Goal: Ask a question

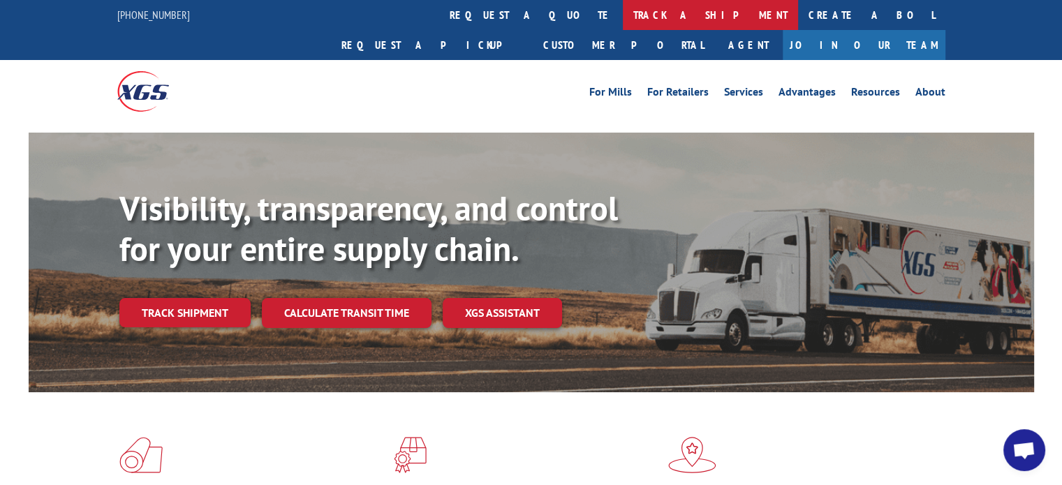
click at [623, 16] on link "track a shipment" at bounding box center [710, 15] width 175 height 30
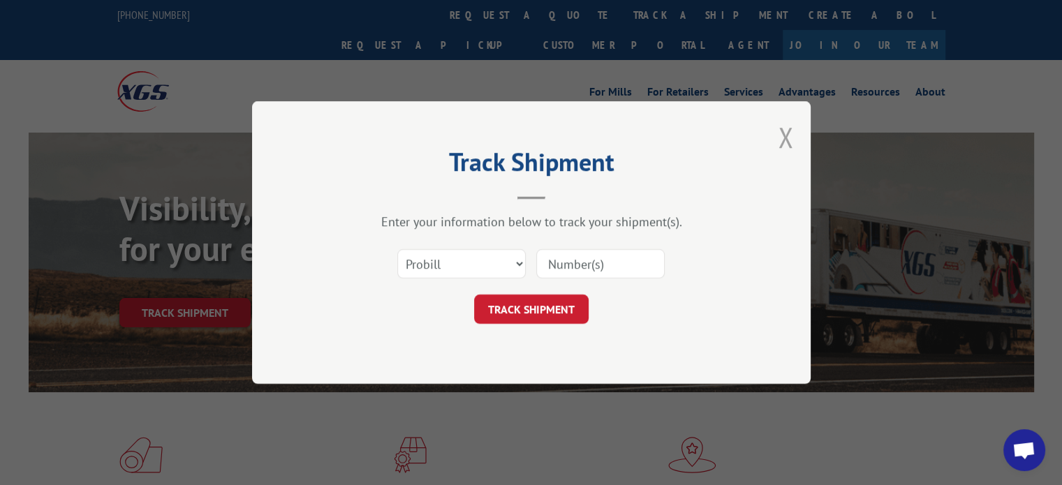
click at [785, 135] on button "Close modal" at bounding box center [785, 137] width 15 height 37
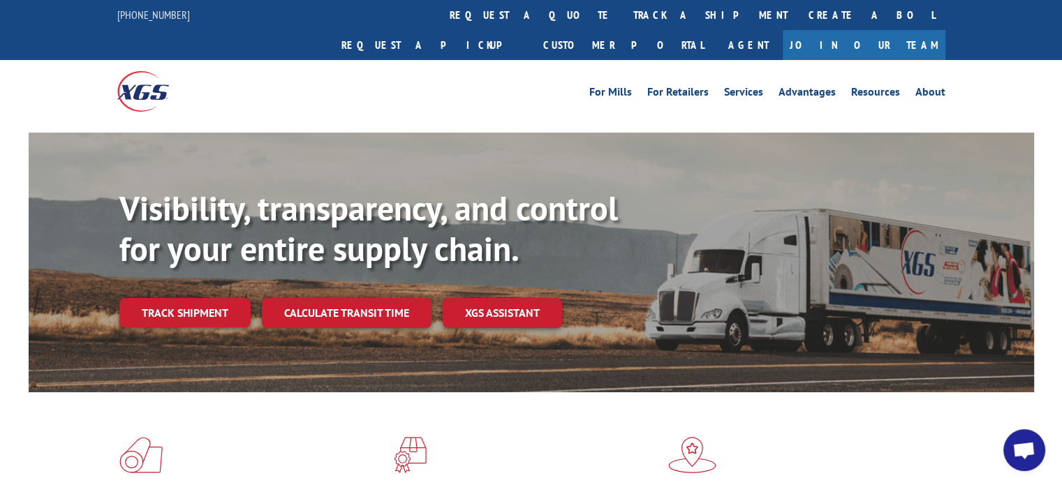
click at [1023, 454] on span "Open chat" at bounding box center [1023, 452] width 23 height 20
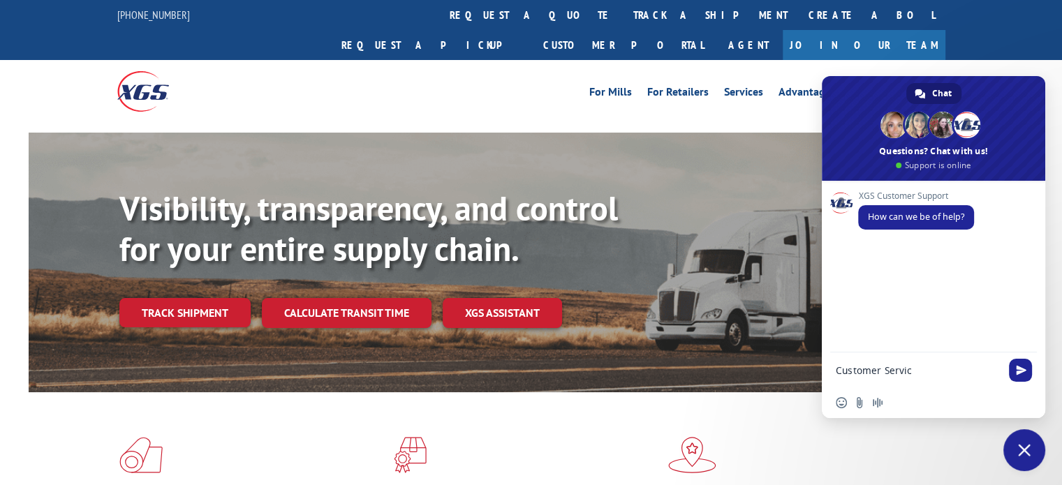
type textarea "Customer Service"
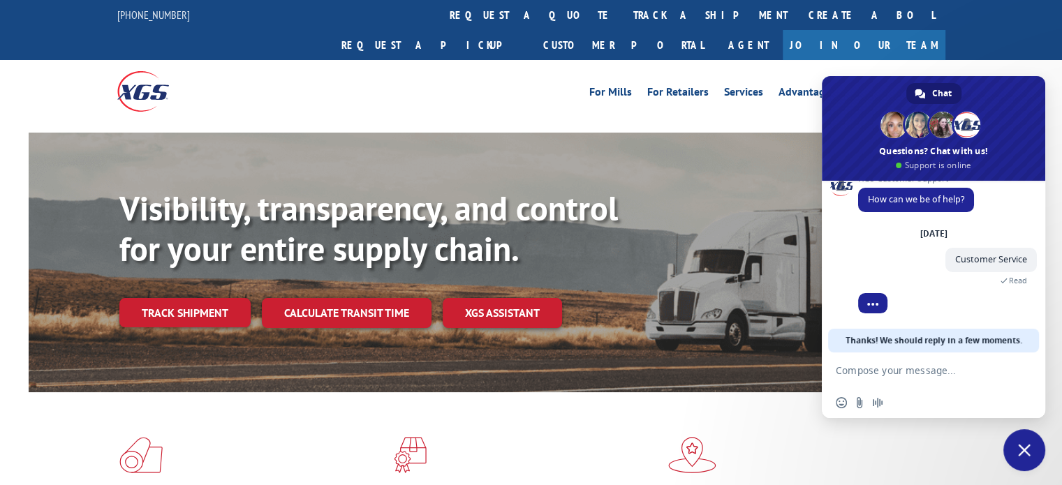
scroll to position [28, 0]
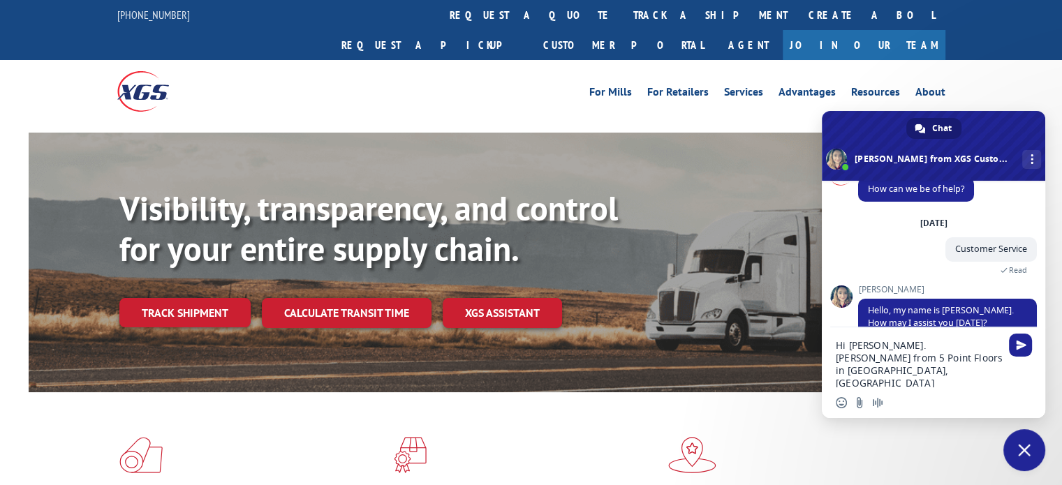
type textarea "Hi [PERSON_NAME]. [PERSON_NAME] from 5 Point Floors in [GEOGRAPHIC_DATA], [US_S…"
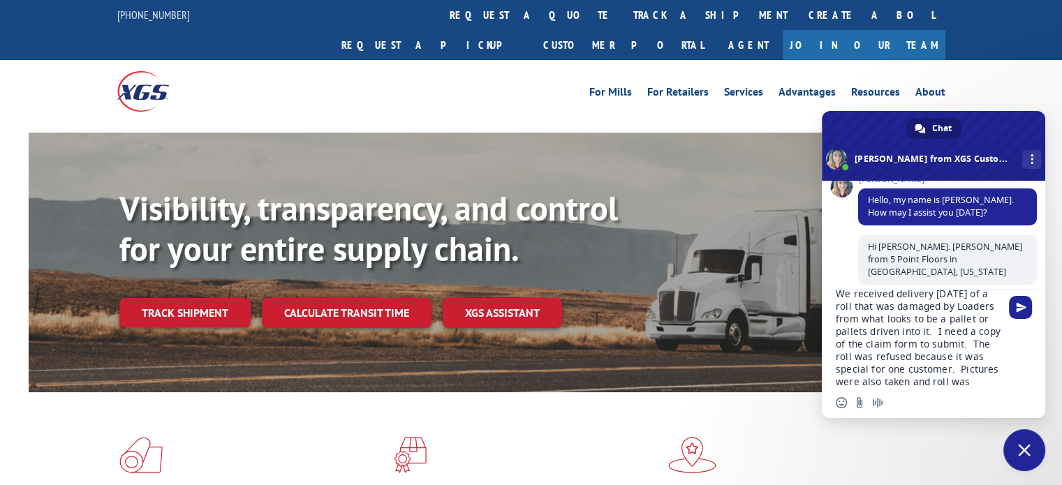
scroll to position [27, 0]
type textarea "We received delivery [DATE] of a roll that was damaged by Loaders from what loo…"
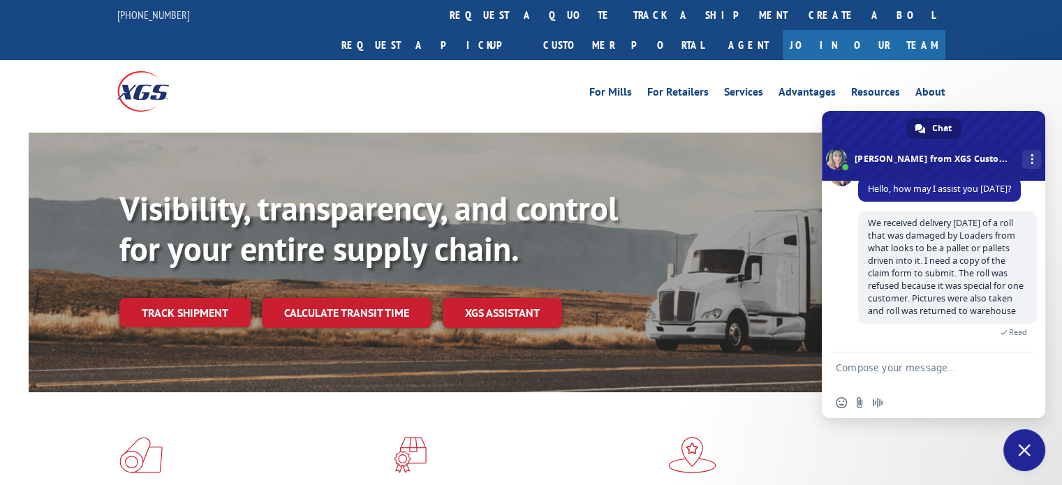
scroll to position [293, 0]
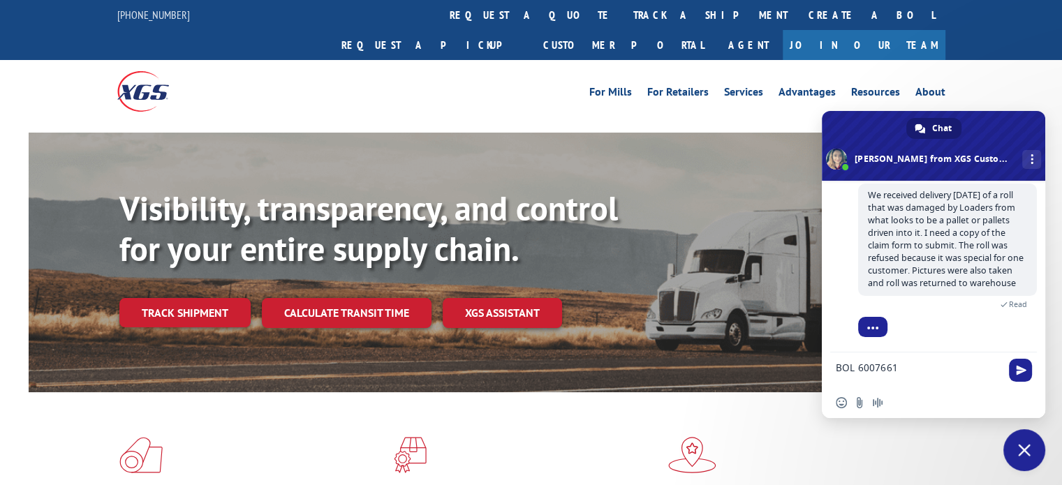
type textarea "BOL 6007661"
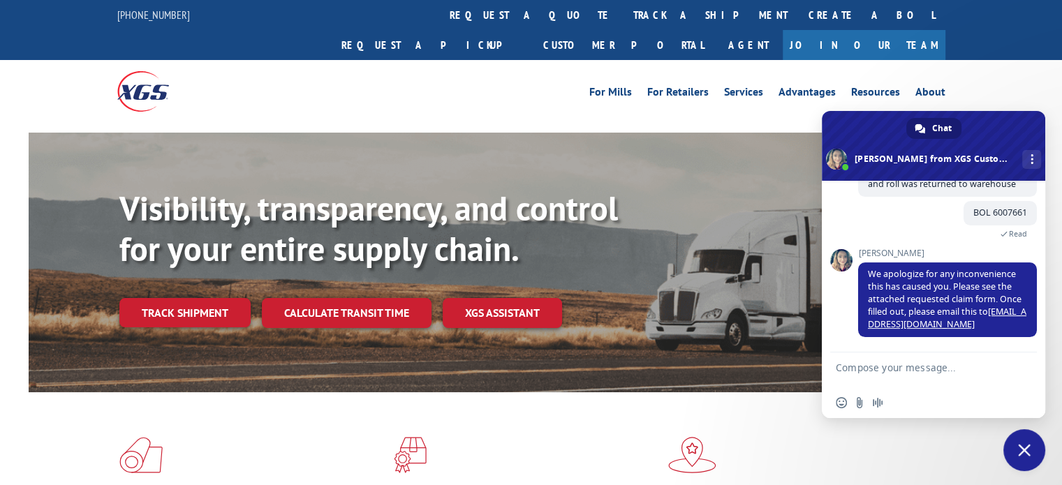
scroll to position [427, 0]
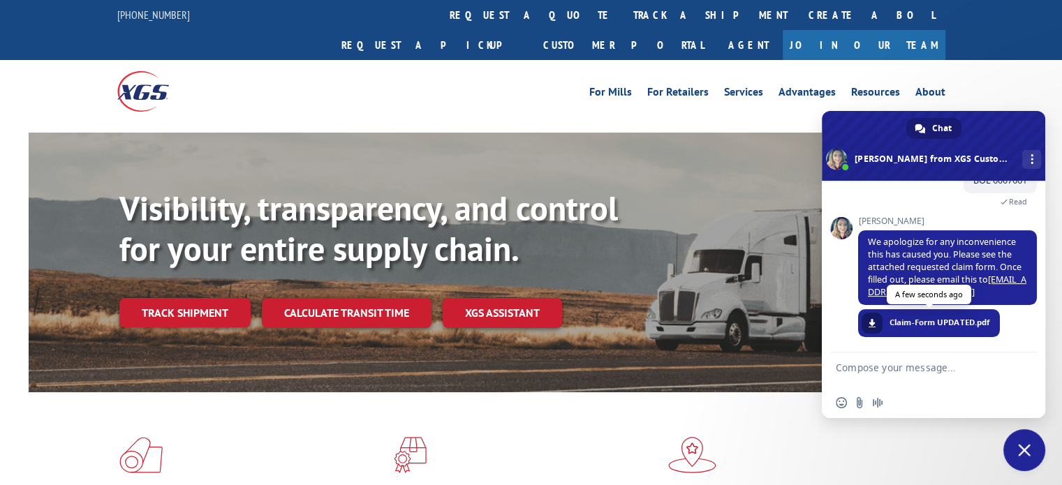
click at [878, 323] on link at bounding box center [871, 323] width 21 height 21
click at [926, 288] on link "[EMAIL_ADDRESS][DOMAIN_NAME]" at bounding box center [947, 286] width 158 height 24
click at [910, 290] on link "[EMAIL_ADDRESS][DOMAIN_NAME]" at bounding box center [947, 286] width 158 height 24
click at [863, 373] on textarea "Compose your message..." at bounding box center [920, 370] width 168 height 35
type textarea "Thank you for your assistance"
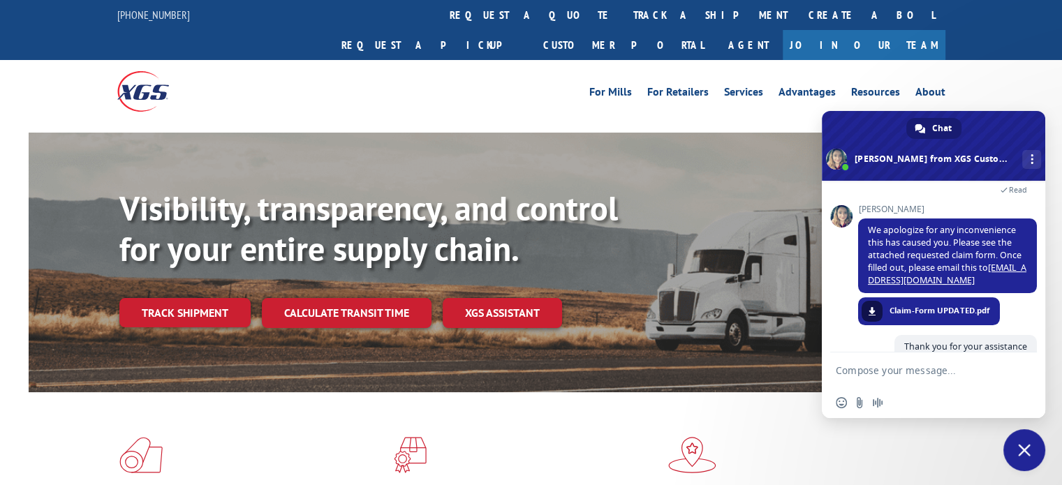
scroll to position [478, 0]
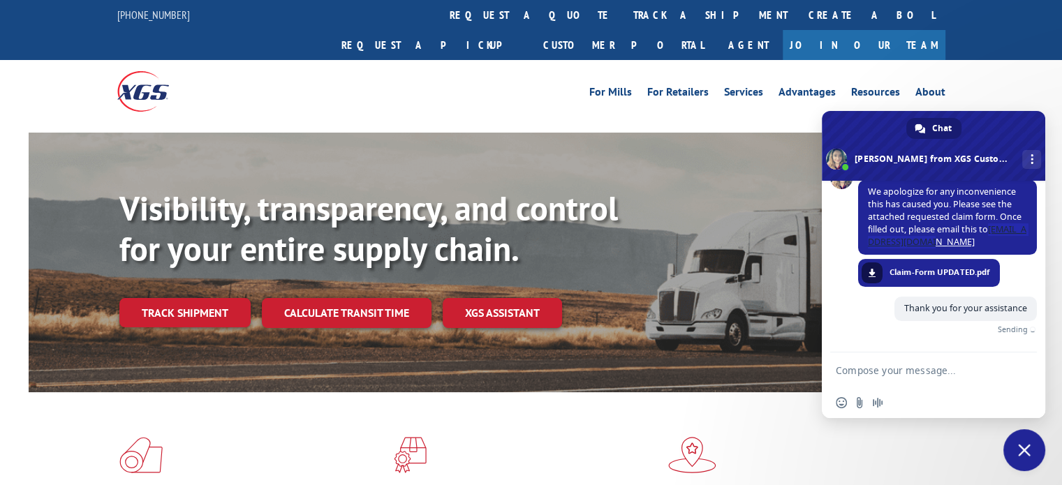
drag, startPoint x: 866, startPoint y: 242, endPoint x: 978, endPoint y: 242, distance: 112.4
click at [978, 242] on span "We apologize for any inconvenience this has caused you. Please see the attached…" at bounding box center [947, 217] width 179 height 75
copy link "[EMAIL_ADDRESS][DOMAIN_NAME]"
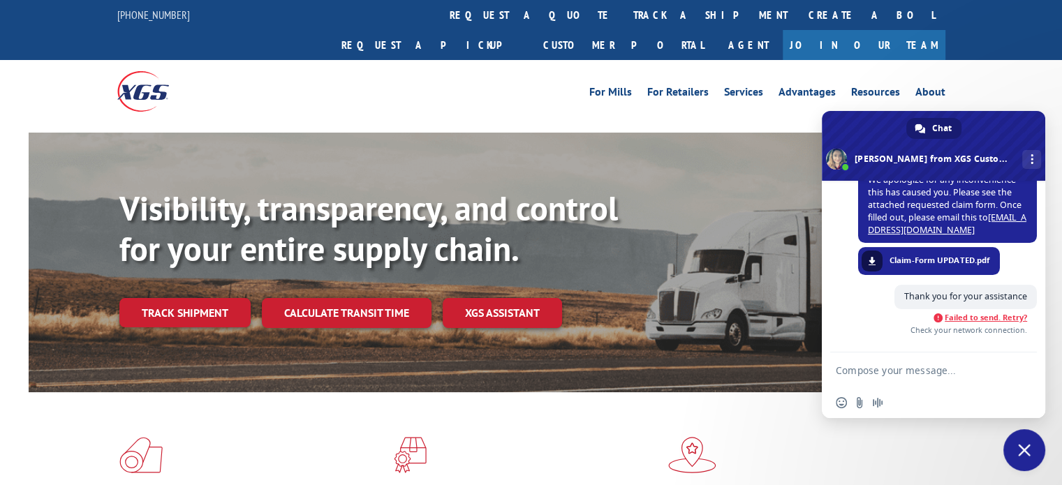
scroll to position [491, 0]
click at [1000, 315] on span "Failed to send. Retry?" at bounding box center [986, 317] width 82 height 10
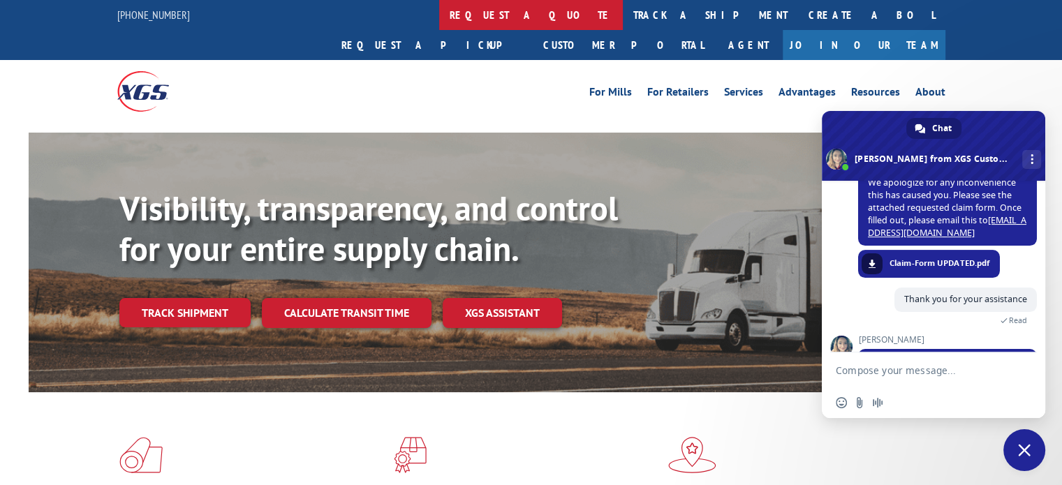
scroll to position [552, 0]
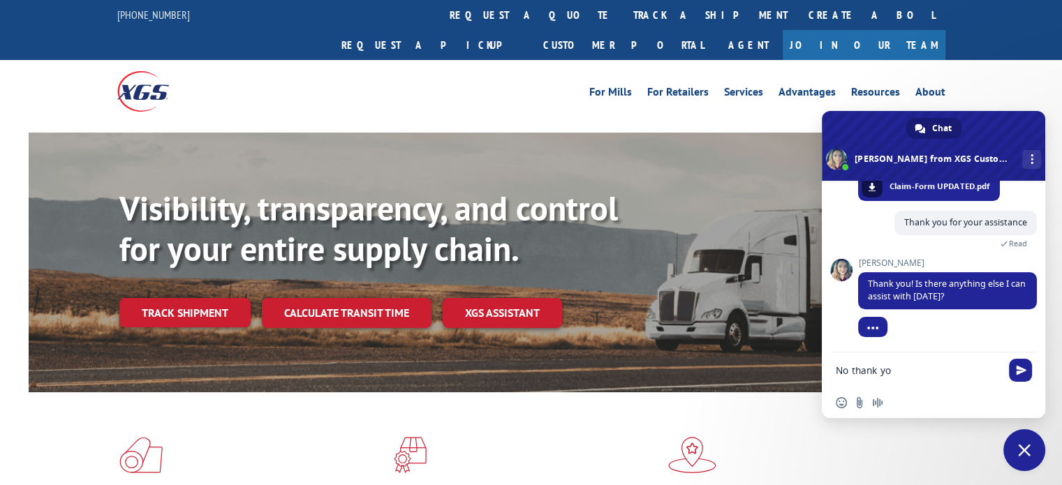
type textarea "No thank you"
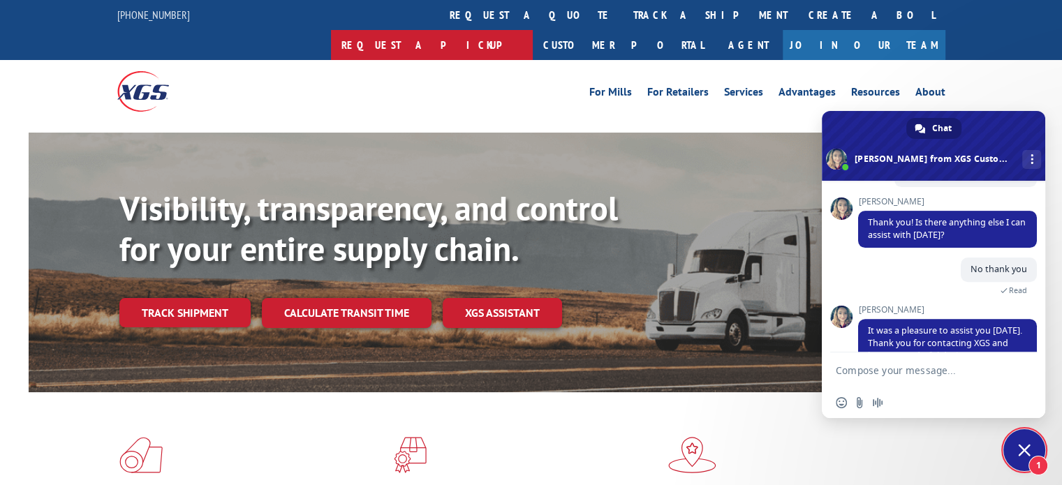
scroll to position [686, 0]
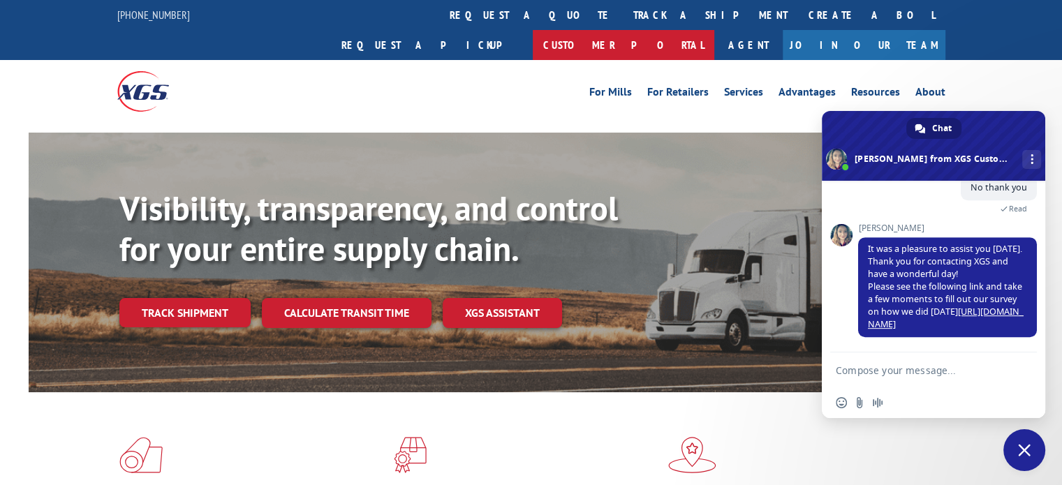
click at [714, 30] on link "Customer Portal" at bounding box center [624, 45] width 182 height 30
